Goal: Task Accomplishment & Management: Complete application form

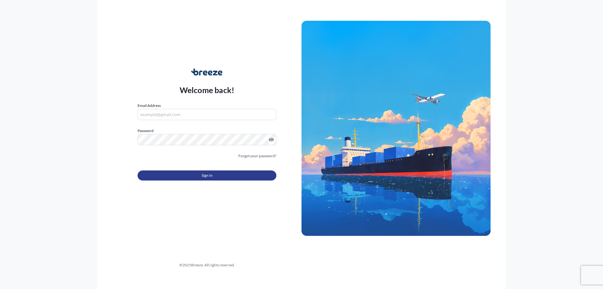
type input "[PERSON_NAME][EMAIL_ADDRESS][DOMAIN_NAME]"
click at [217, 174] on button "Sign In" at bounding box center [207, 175] width 139 height 10
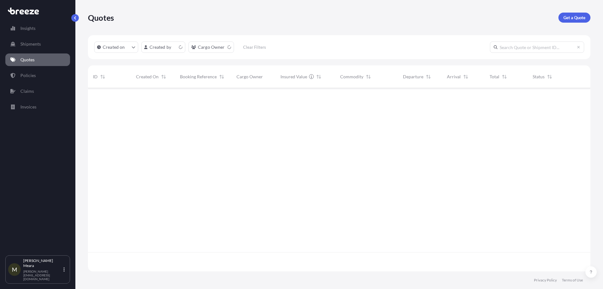
scroll to position [182, 498]
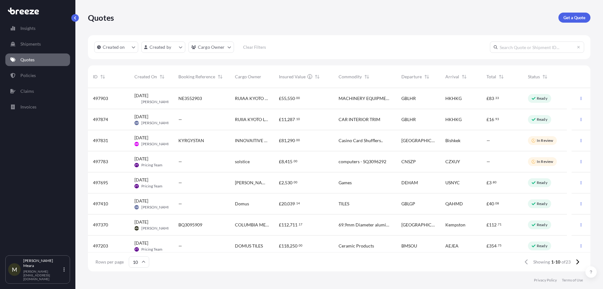
click at [228, 227] on div "BQ3095909" at bounding box center [201, 224] width 57 height 21
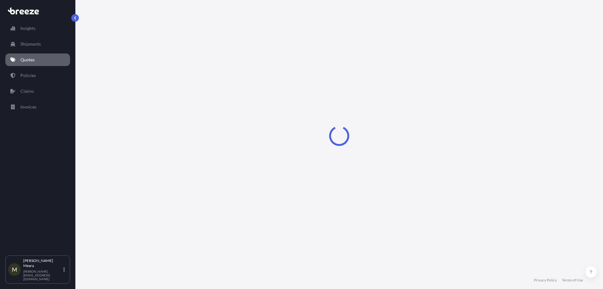
select select "Road"
select select "1"
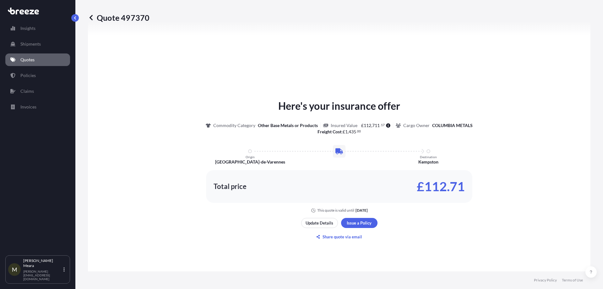
scroll to position [252, 0]
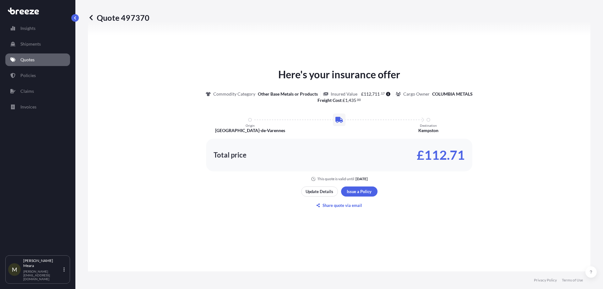
click at [364, 224] on div "Here's your insurance offer Commodity Category Other Base Metals or Products In…" at bounding box center [339, 138] width 485 height 322
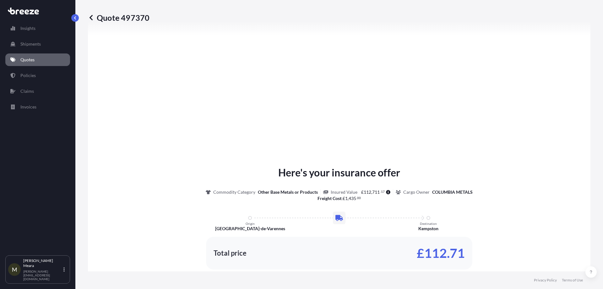
scroll to position [708, 0]
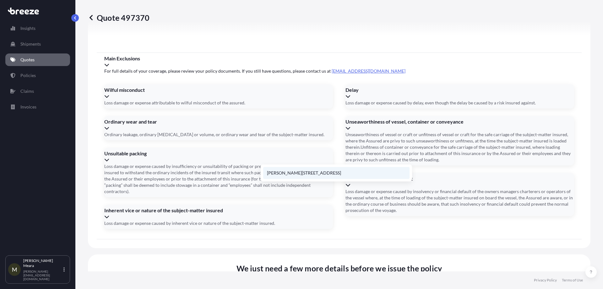
click at [373, 172] on li "[PERSON_NAME][STREET_ADDRESS]" at bounding box center [336, 173] width 146 height 12
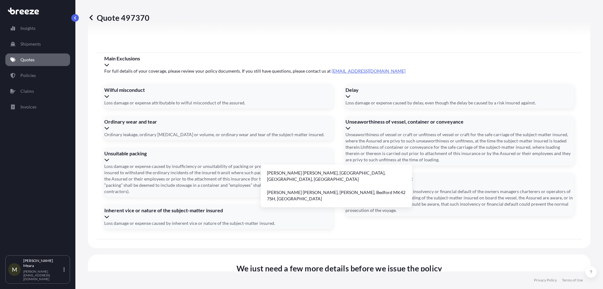
click at [390, 288] on span "Cargo Owner Details" at bounding box center [258, 292] width 313 height 8
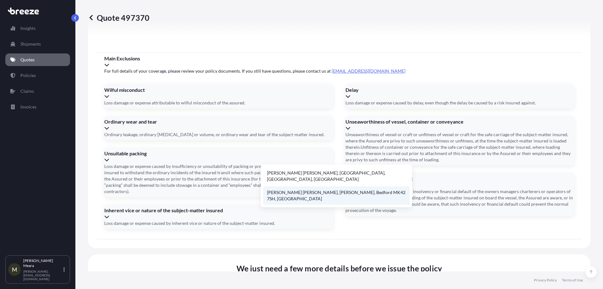
click at [343, 186] on li "[PERSON_NAME] [PERSON_NAME], [PERSON_NAME], Bedford MK42 7SH, [GEOGRAPHIC_DATA]" at bounding box center [336, 195] width 146 height 18
type input "[PERSON_NAME] [PERSON_NAME], [PERSON_NAME], Bedford MK42 7SH, [GEOGRAPHIC_DATA]"
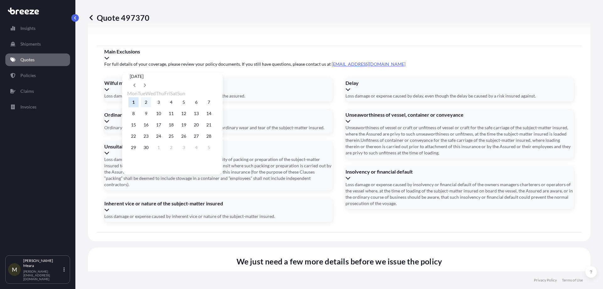
click at [147, 99] on button "2" at bounding box center [146, 102] width 10 height 10
type input "[DATE]"
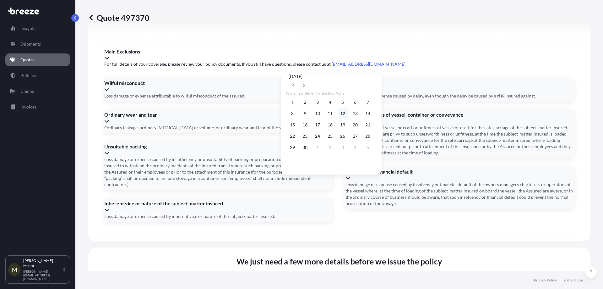
click at [348, 115] on button "12" at bounding box center [343, 113] width 10 height 10
type input "[DATE]"
